Goal: Transaction & Acquisition: Subscribe to service/newsletter

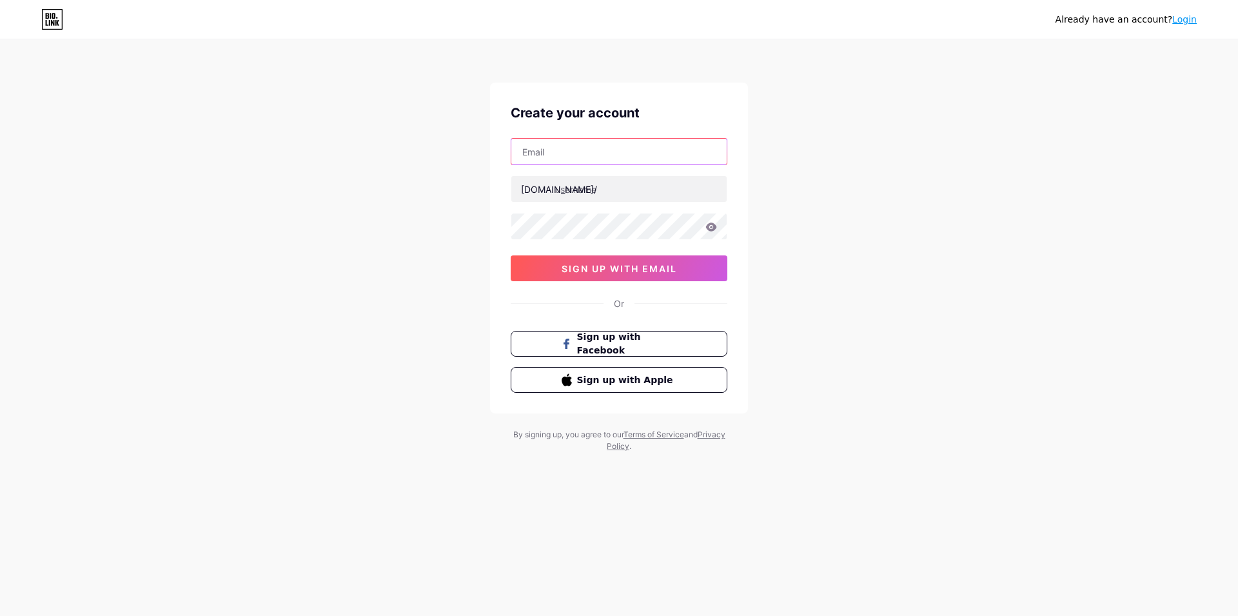
click at [566, 154] on input "text" at bounding box center [618, 152] width 215 height 26
paste input "[EMAIL_ADDRESS][DOMAIN_NAME]"
type input "[EMAIL_ADDRESS][DOMAIN_NAME]"
paste input "shoptboutique"
type input "shoptboutique"
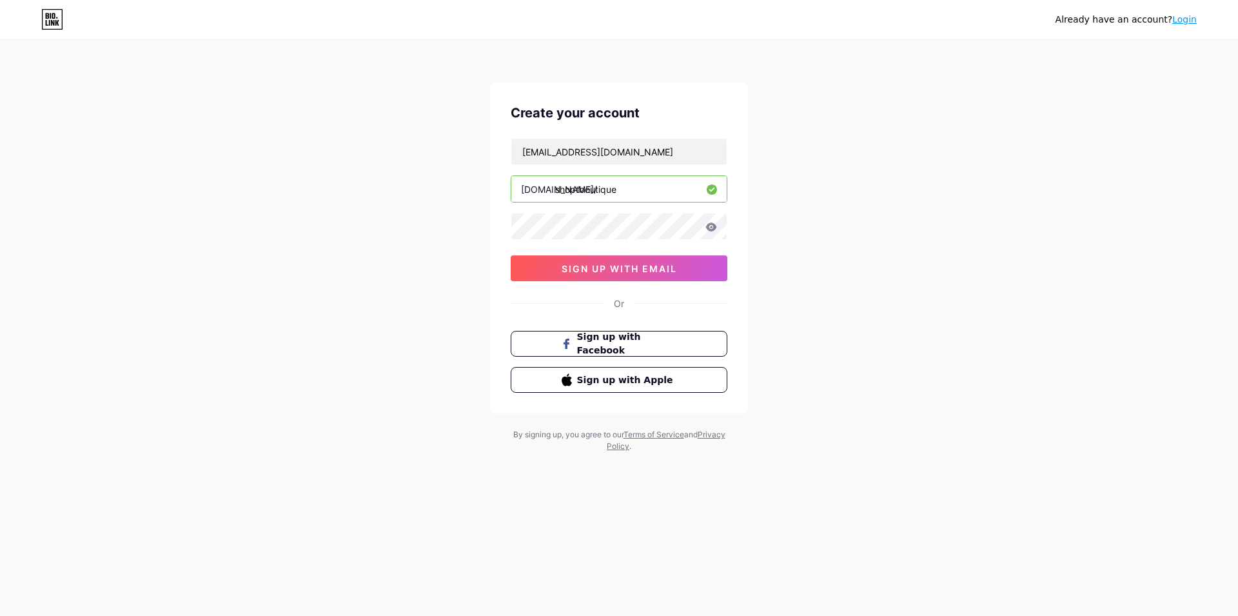
click at [604, 281] on div "Create your account [EMAIL_ADDRESS][DOMAIN_NAME] [DOMAIN_NAME]/ shoptboutique 0…" at bounding box center [619, 248] width 258 height 331
click at [606, 261] on button "sign up with email" at bounding box center [619, 268] width 217 height 26
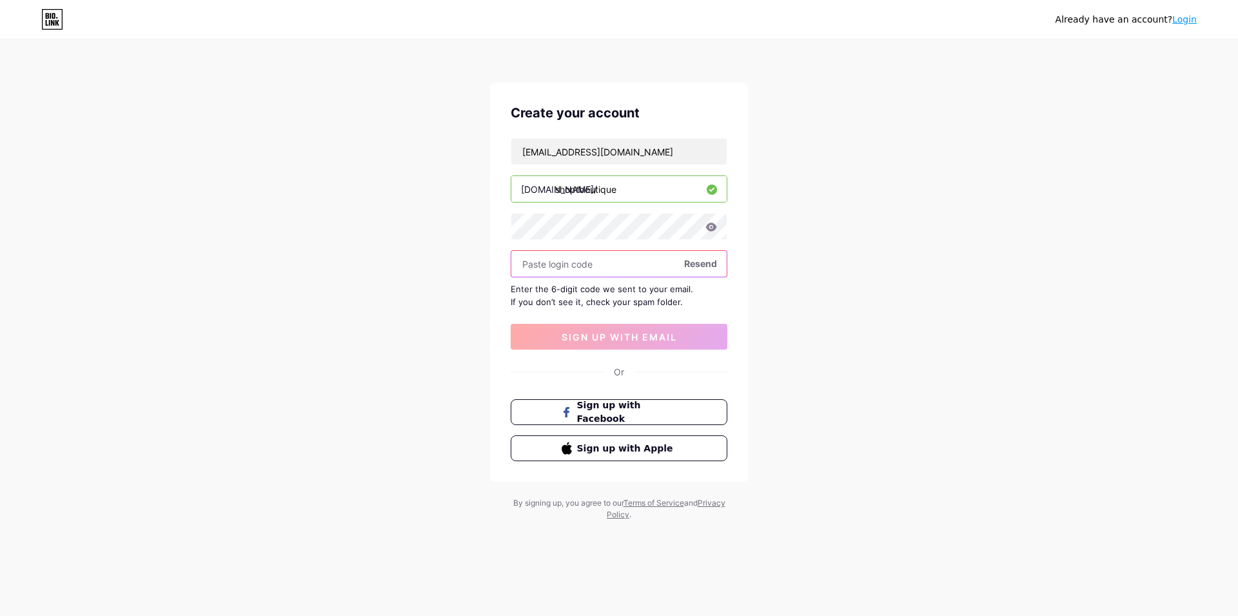
paste input "254373"
type input "254373"
click at [586, 337] on span "sign up with email" at bounding box center [619, 336] width 115 height 11
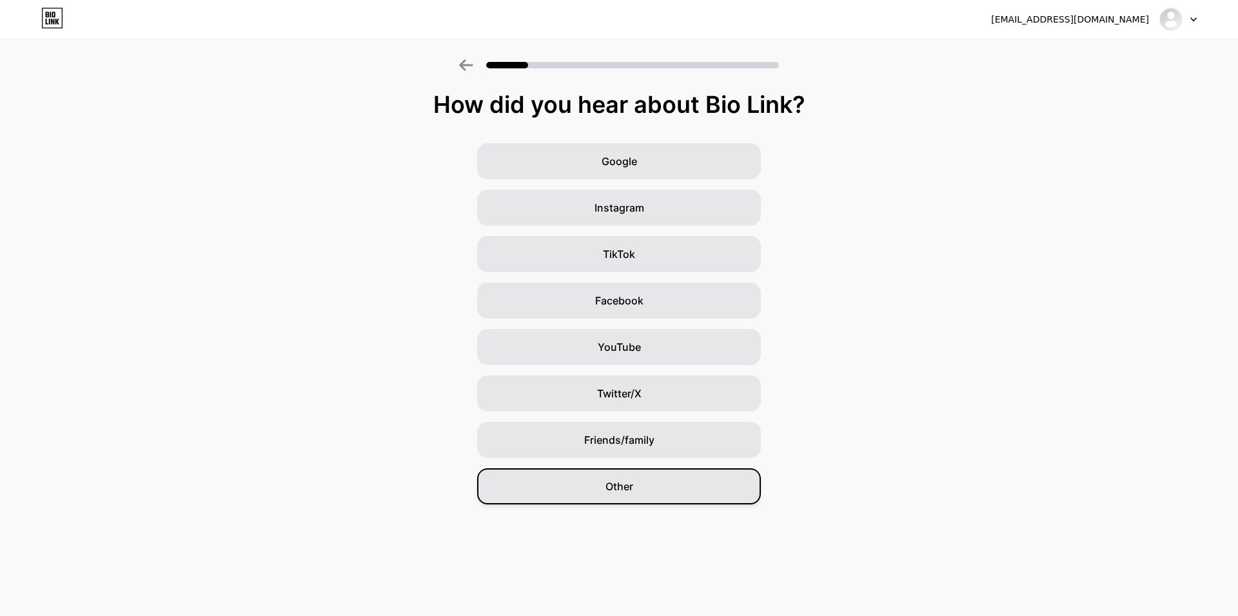
click at [646, 477] on div "Other" at bounding box center [619, 486] width 284 height 36
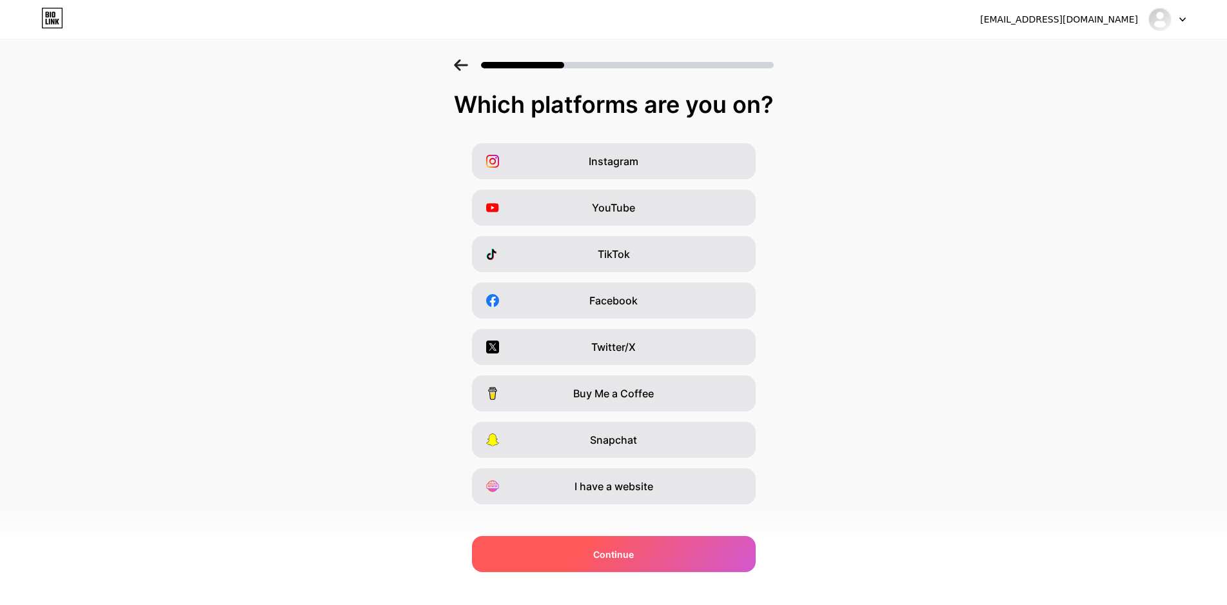
click at [630, 558] on span "Continue" at bounding box center [613, 555] width 41 height 14
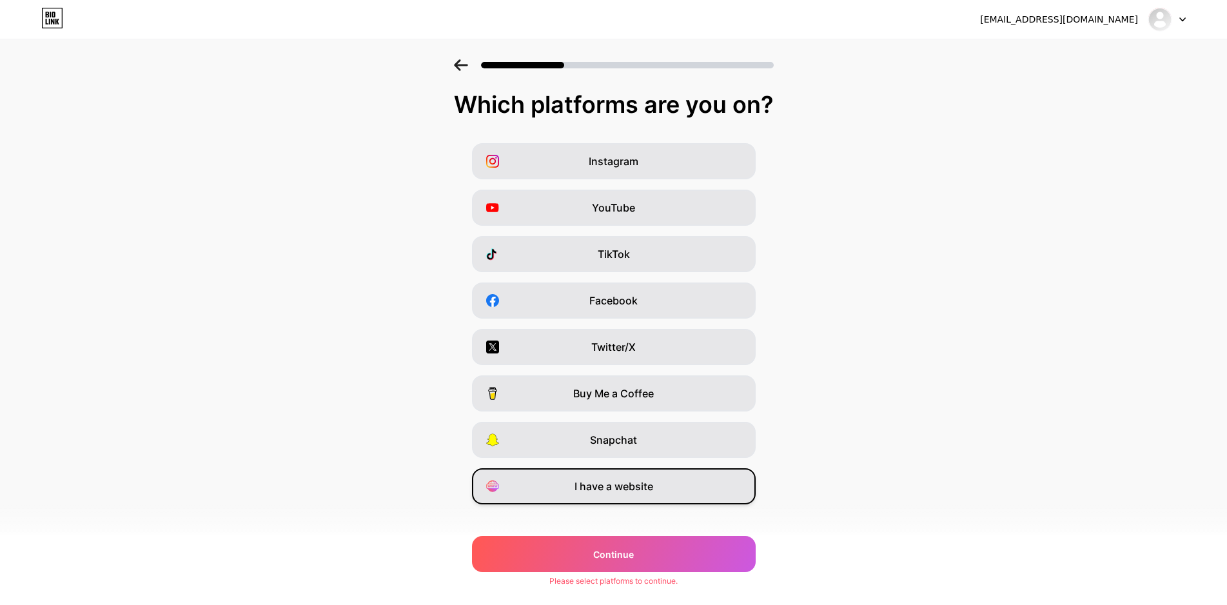
click at [591, 487] on span "I have a website" at bounding box center [614, 486] width 79 height 15
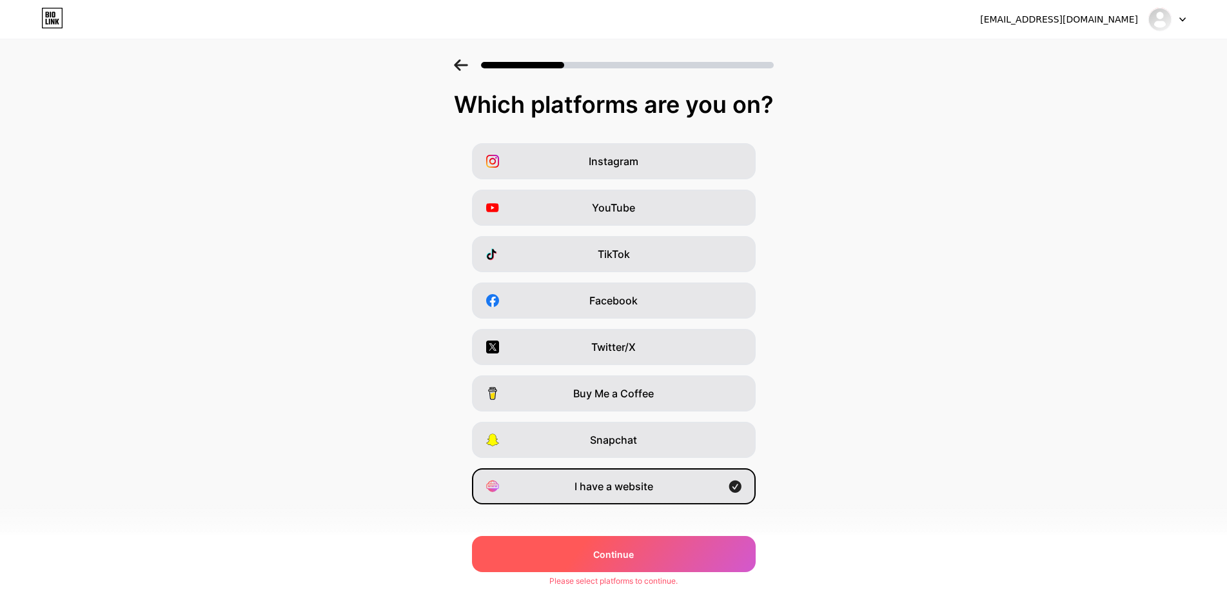
click at [605, 549] on span "Continue" at bounding box center [613, 555] width 41 height 14
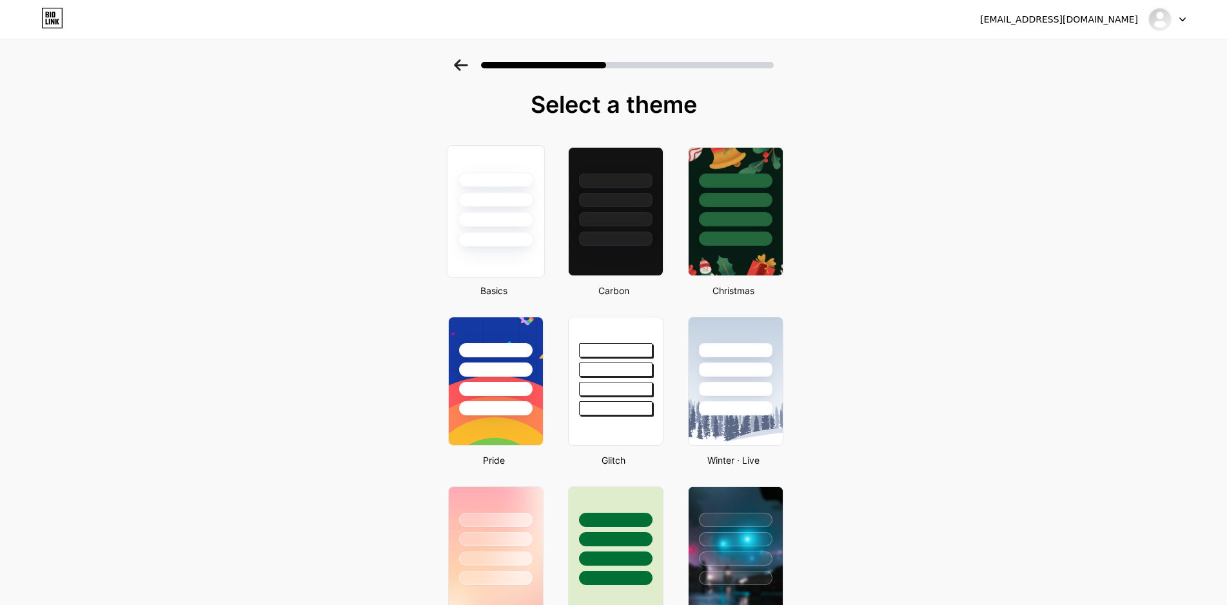
click at [491, 203] on div at bounding box center [495, 199] width 75 height 15
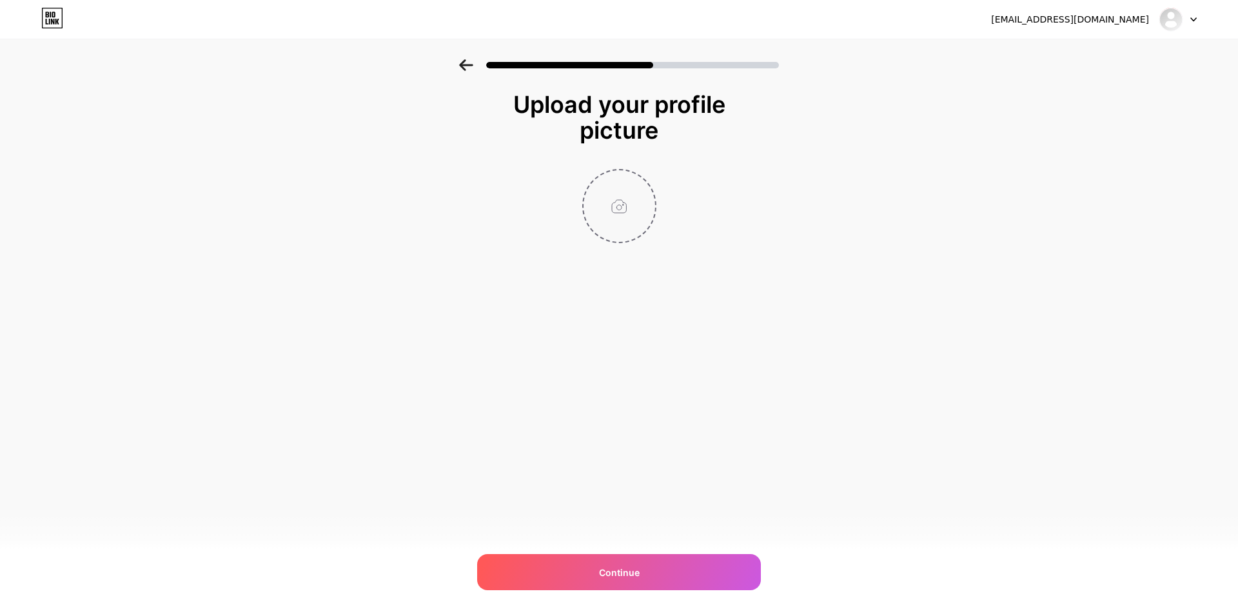
click at [618, 201] on input "file" at bounding box center [620, 206] width 72 height 72
type input "C:\fakepath\shopbutique.jpg"
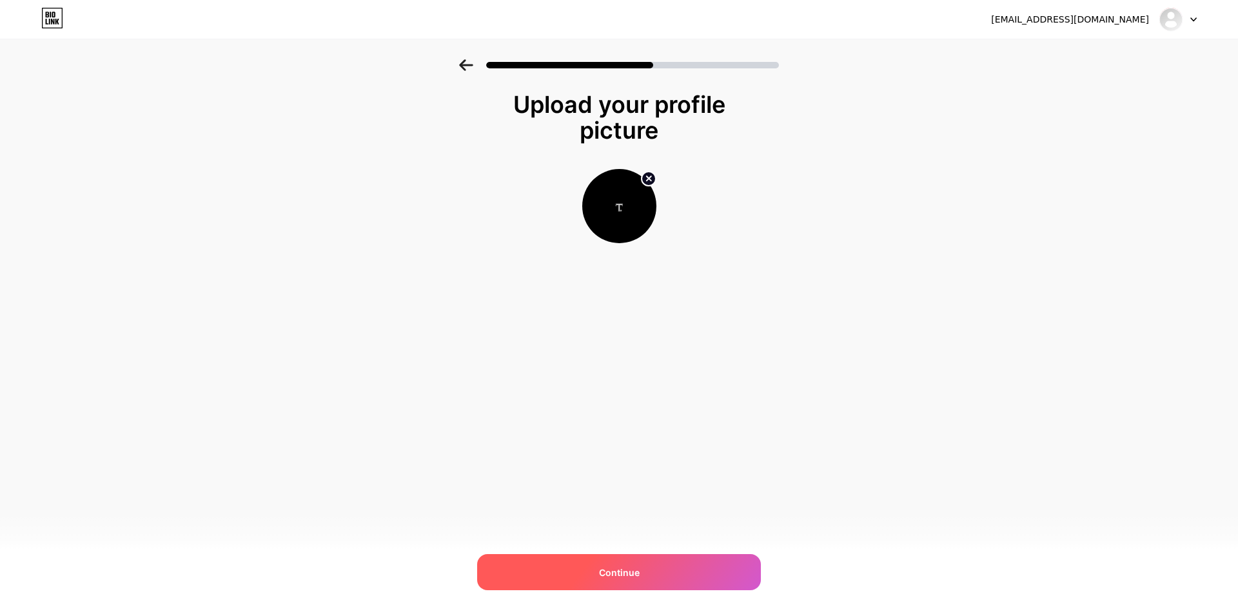
click at [593, 578] on div "Continue" at bounding box center [619, 572] width 284 height 36
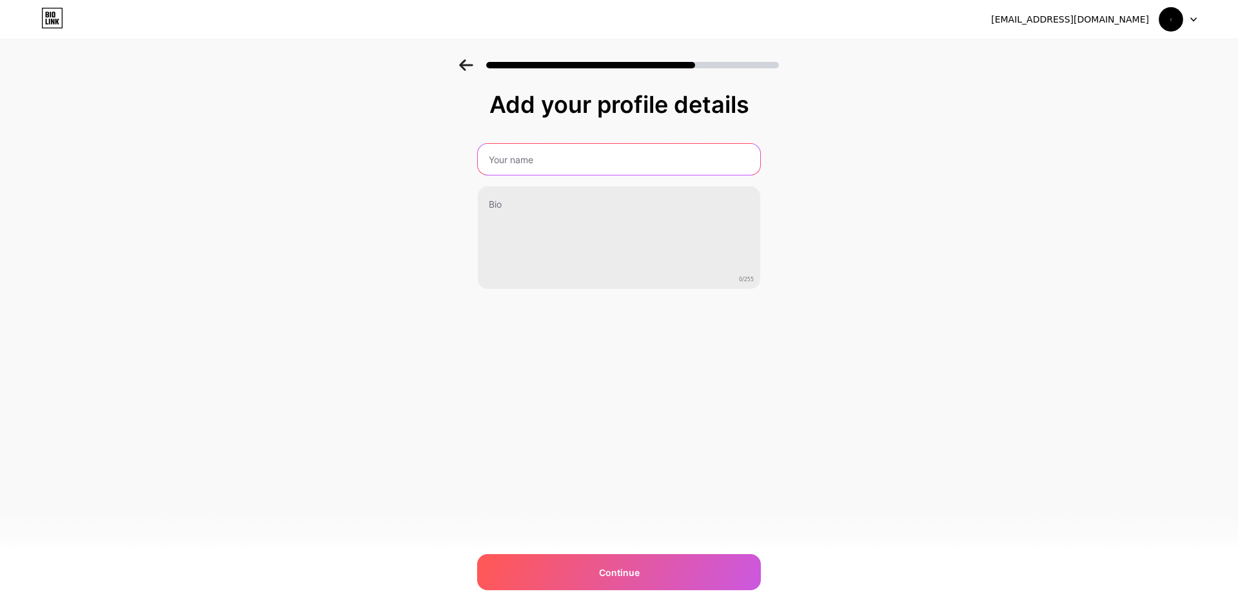
click at [579, 159] on input "text" at bounding box center [619, 159] width 282 height 31
paste input "T. Boutique"
type input "T. Boutique"
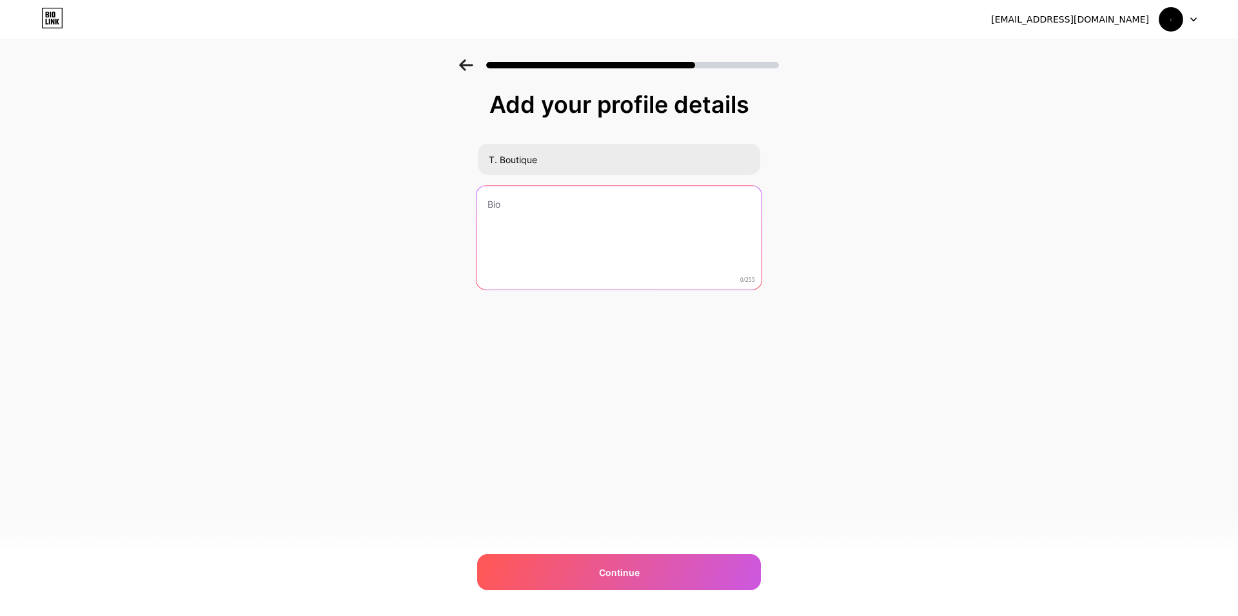
paste textarea "Stay fashionable and shop women’s designer trends at shoptboutique. Discover pr…"
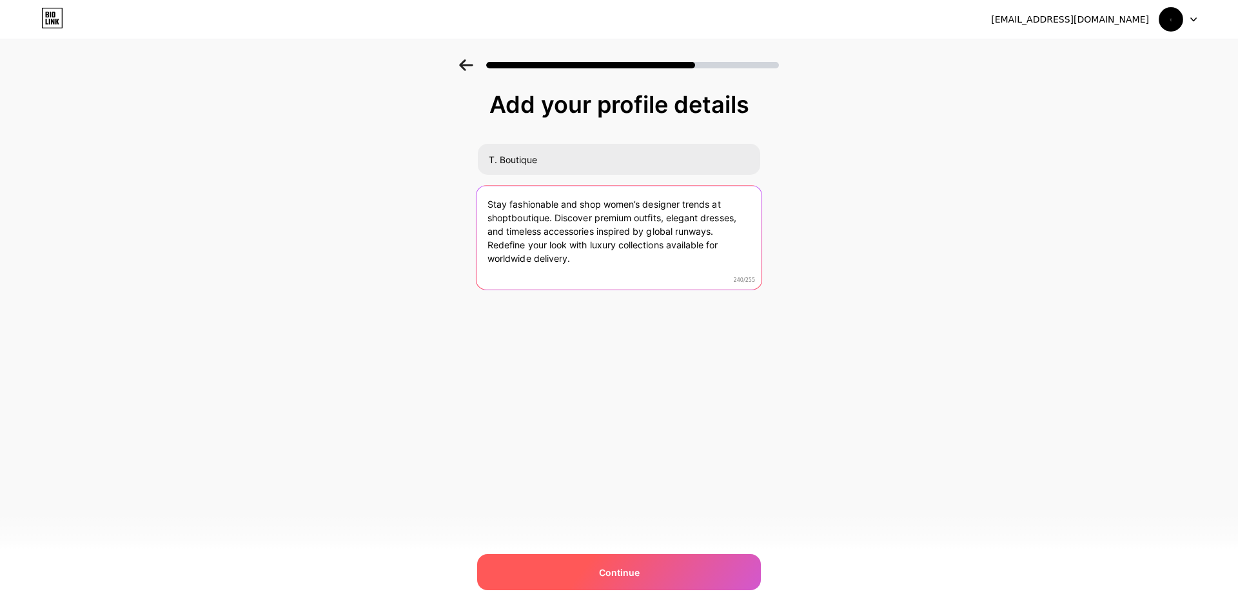
type textarea "Stay fashionable and shop women’s designer trends at shoptboutique. Discover pr…"
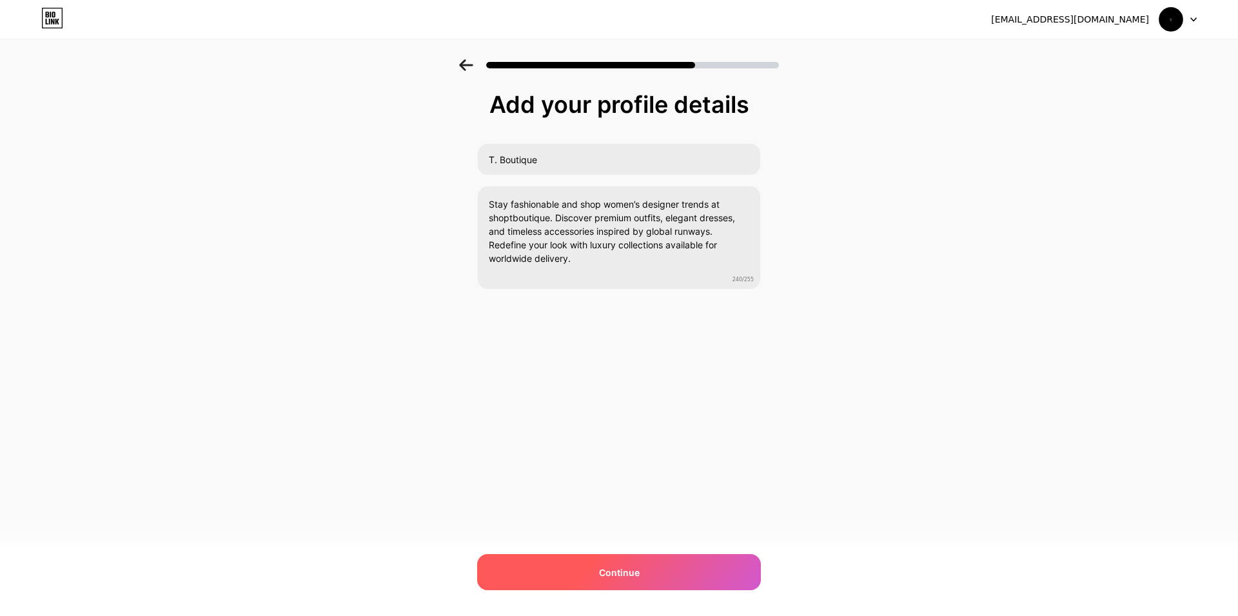
click at [573, 564] on div "Continue" at bounding box center [619, 572] width 284 height 36
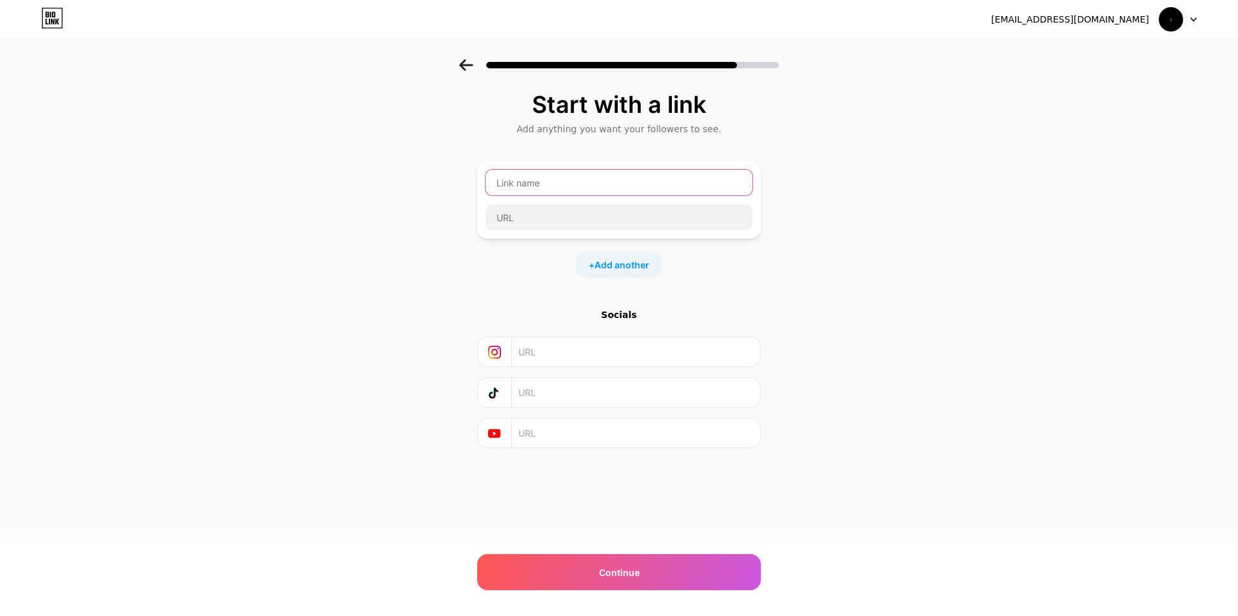
click at [535, 176] on input "text" at bounding box center [619, 183] width 267 height 26
paste input "shop women’s designer trends"
type input "shop women’s designer trends"
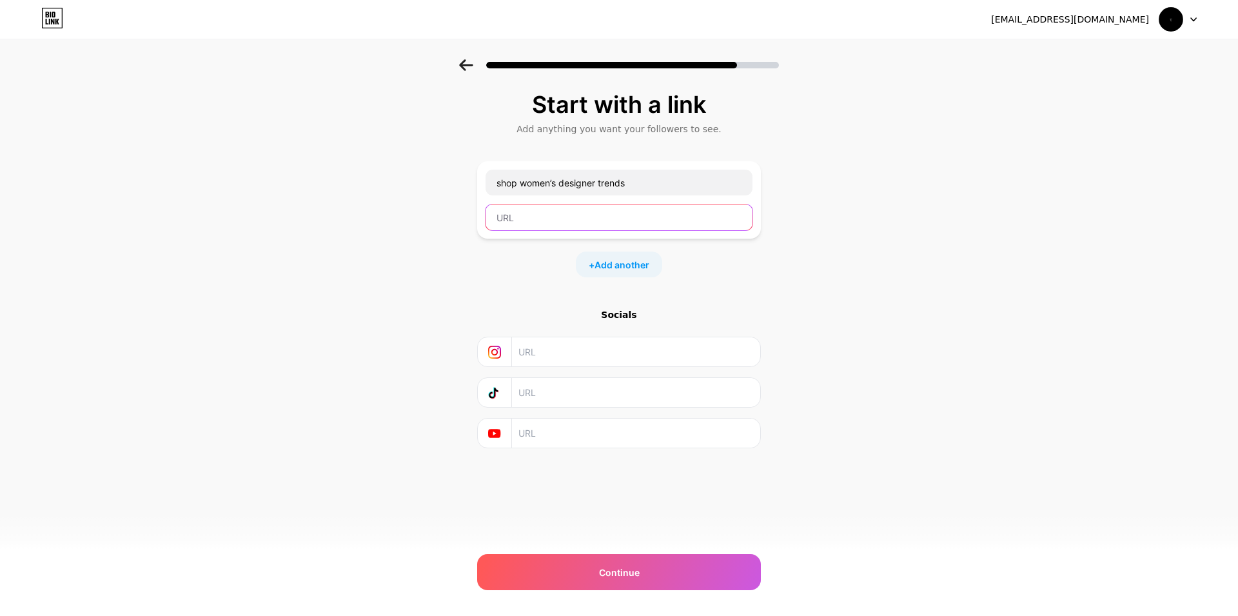
paste input "[URL][DOMAIN_NAME]"
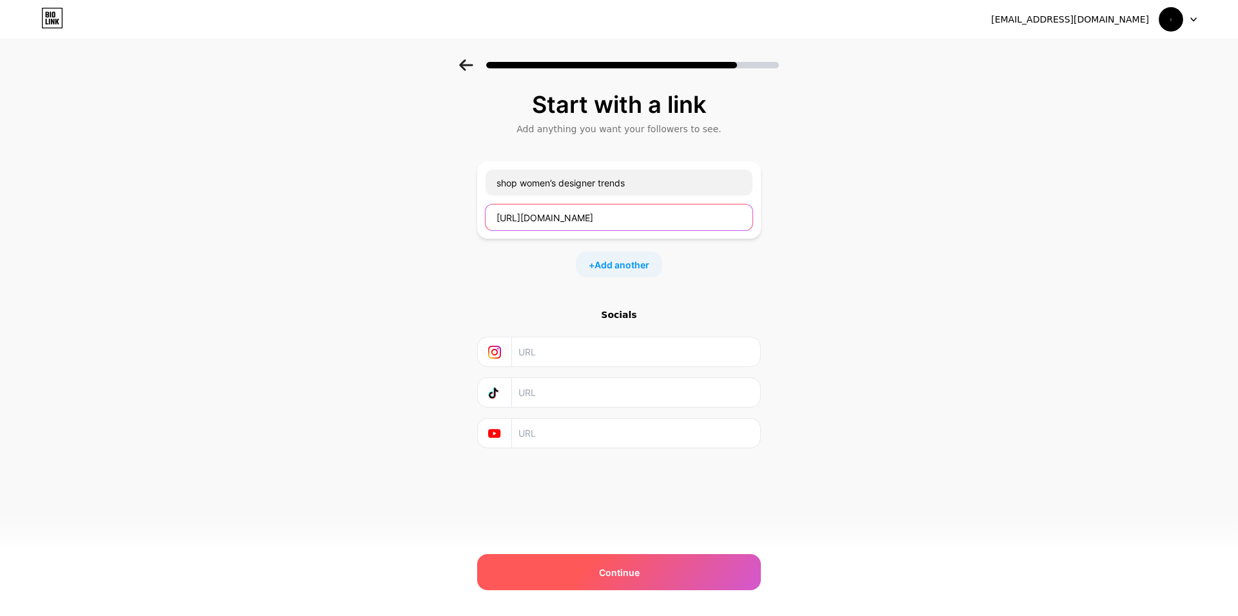
type input "[URL][DOMAIN_NAME]"
click at [613, 586] on div "Continue" at bounding box center [619, 572] width 284 height 36
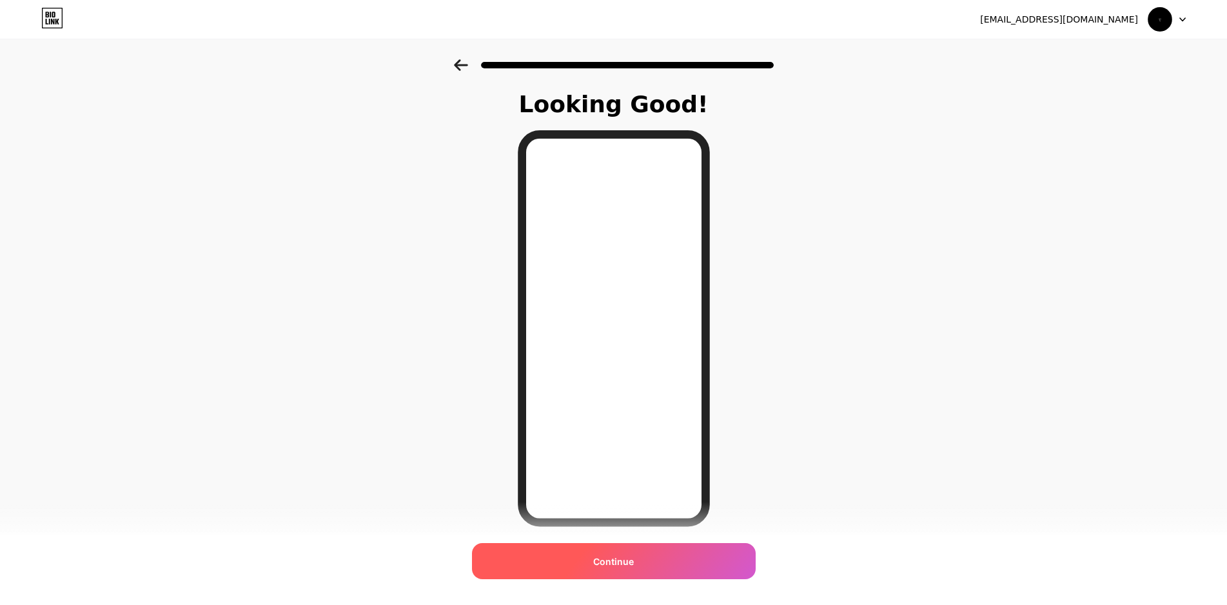
click at [616, 575] on div "Continue" at bounding box center [614, 561] width 284 height 36
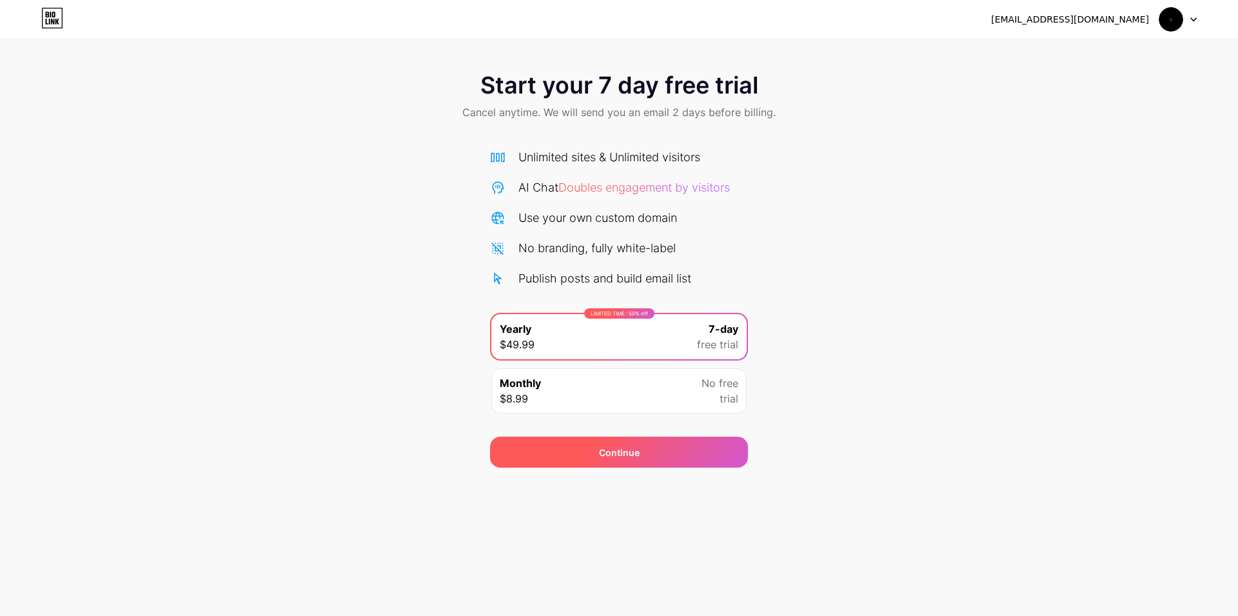
click at [629, 453] on div "Continue" at bounding box center [619, 453] width 41 height 14
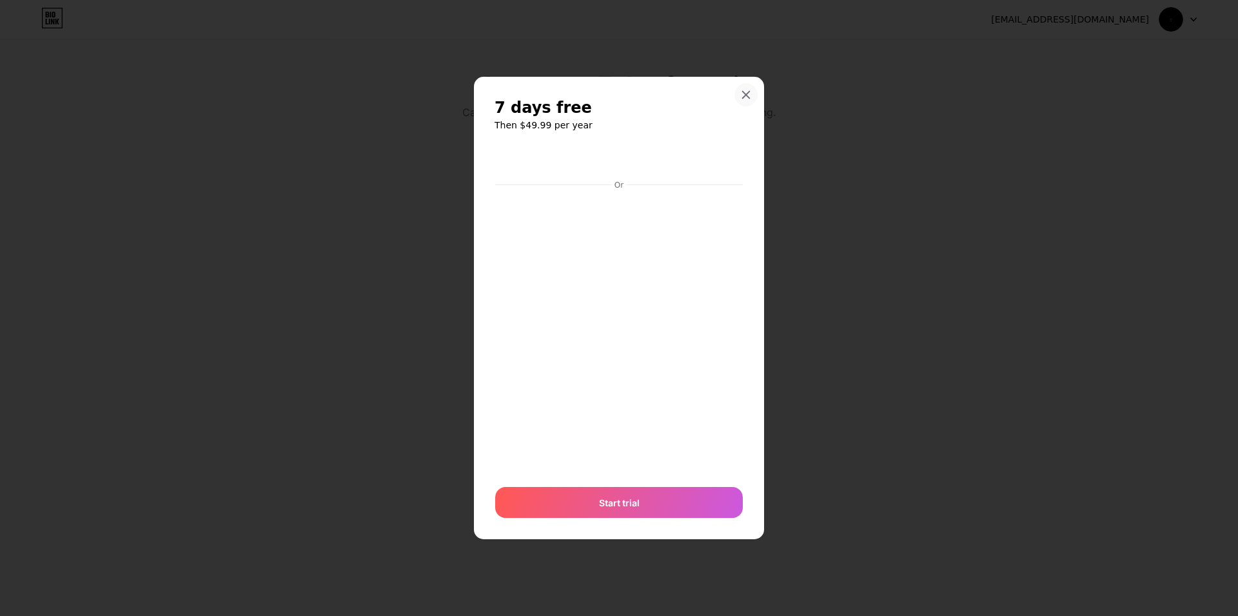
click at [755, 79] on div "7 days free Then $49.99 per year Or Start trial" at bounding box center [619, 308] width 290 height 463
click at [746, 88] on div at bounding box center [746, 94] width 23 height 23
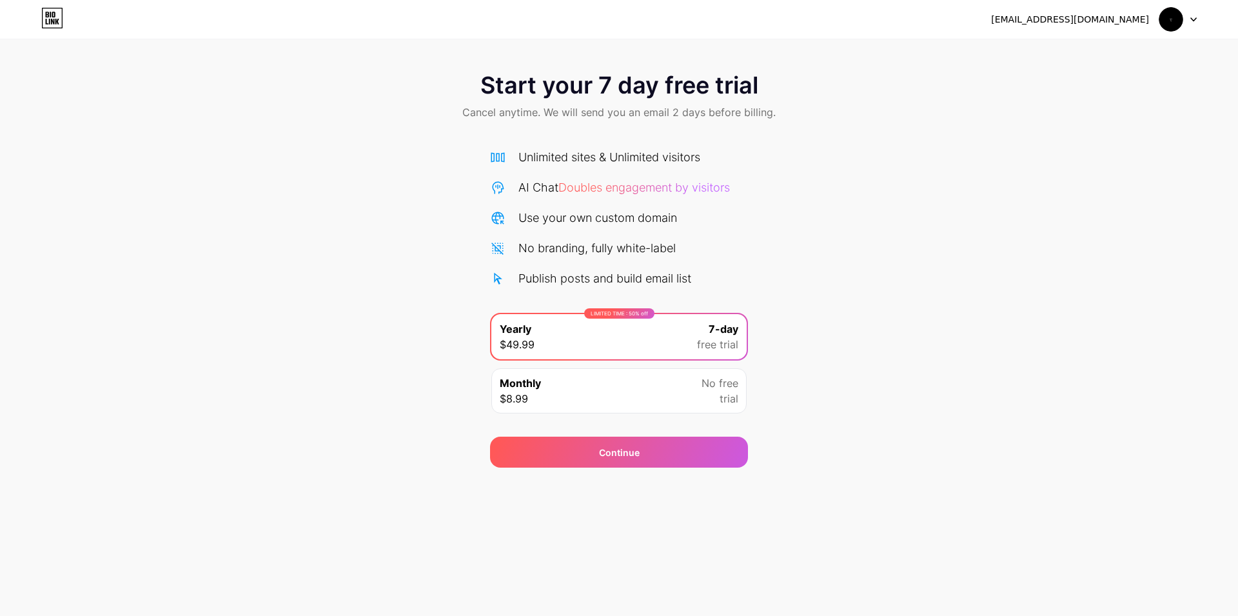
click at [1103, 13] on div "[EMAIL_ADDRESS][DOMAIN_NAME]" at bounding box center [1070, 20] width 158 height 14
click at [1105, 17] on div "[EMAIL_ADDRESS][DOMAIN_NAME]" at bounding box center [1070, 20] width 158 height 14
click at [1169, 23] on img at bounding box center [1171, 19] width 25 height 25
click at [1199, 11] on div "[EMAIL_ADDRESS][DOMAIN_NAME] Logout" at bounding box center [619, 19] width 1238 height 23
click at [1195, 15] on div at bounding box center [1178, 19] width 37 height 23
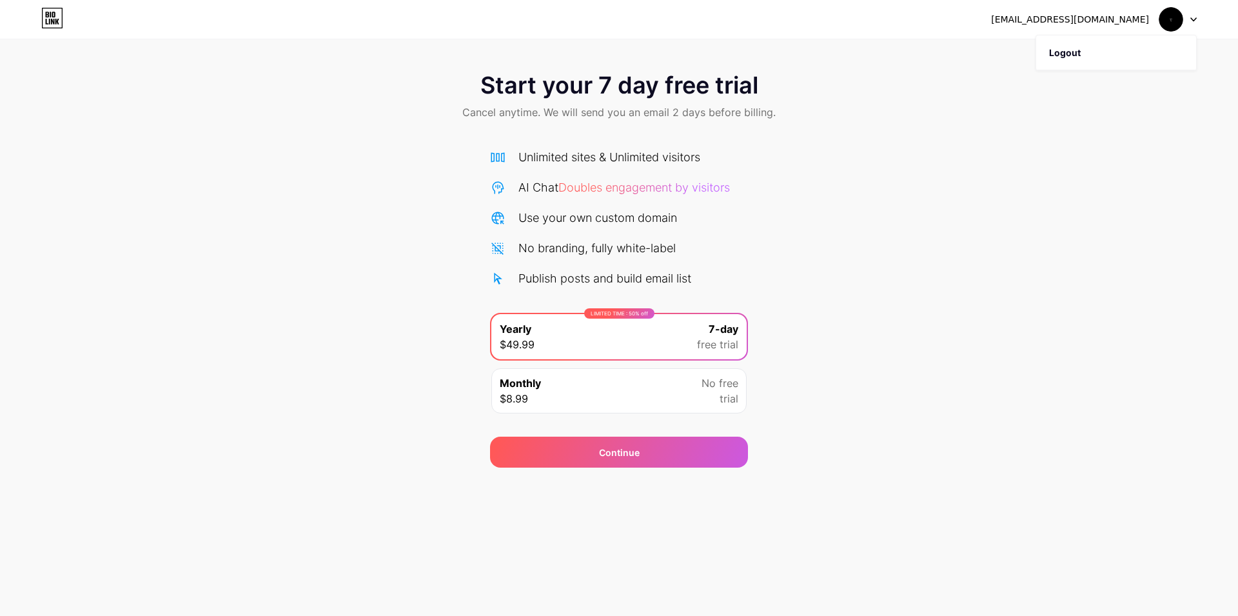
click at [1194, 15] on div at bounding box center [1178, 19] width 37 height 23
click at [59, 25] on icon at bounding box center [52, 18] width 22 height 21
click at [57, 24] on icon at bounding box center [52, 18] width 22 height 21
click at [666, 81] on span "Start your 7 day free trial" at bounding box center [619, 85] width 278 height 26
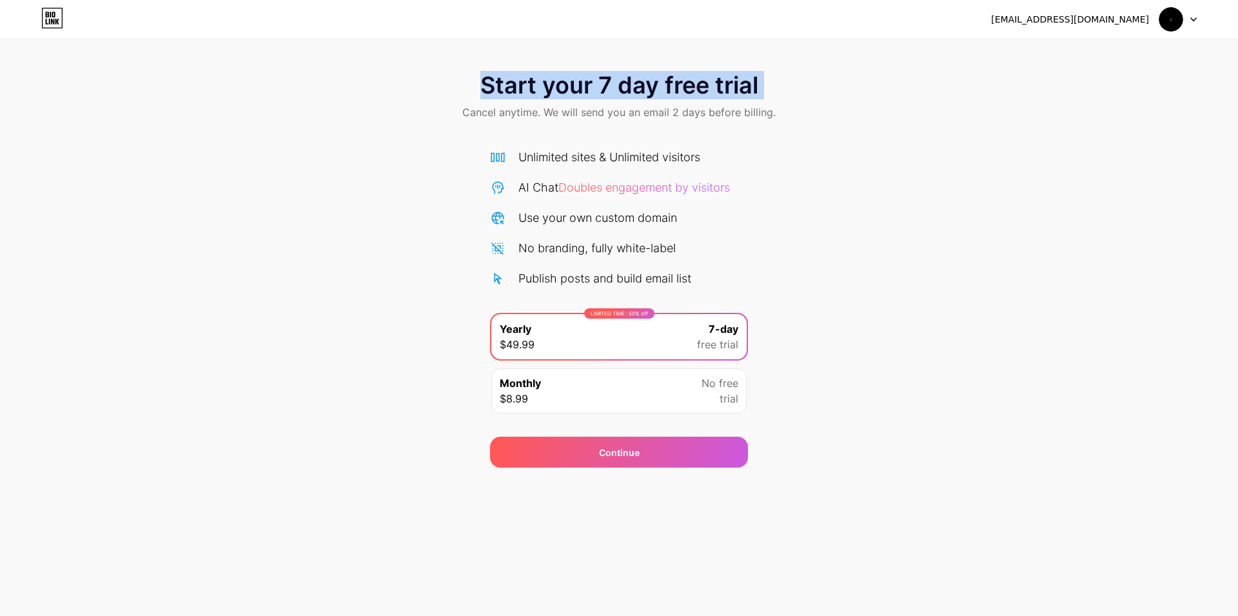
click at [666, 81] on span "Start your 7 day free trial" at bounding box center [619, 85] width 278 height 26
click at [199, 0] on html "[EMAIL_ADDRESS][DOMAIN_NAME] Logout Link Copied Start your 7 day free trial Can…" at bounding box center [619, 308] width 1238 height 616
